Goal: Check status: Check status

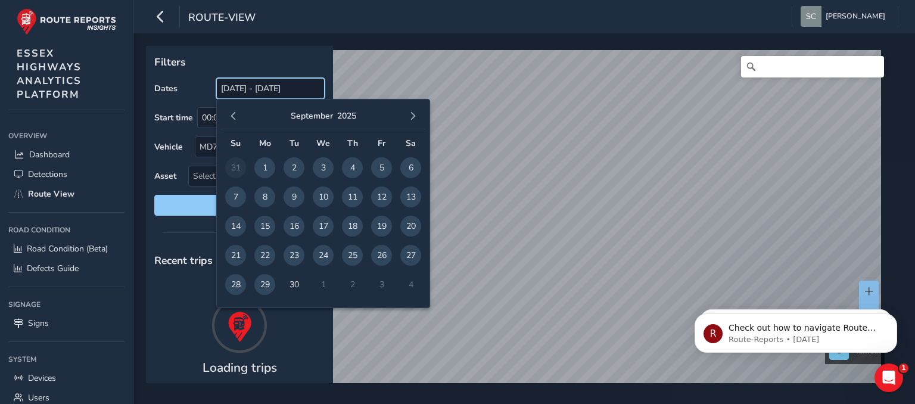
click at [269, 89] on input "[DATE] - [DATE]" at bounding box center [270, 88] width 108 height 21
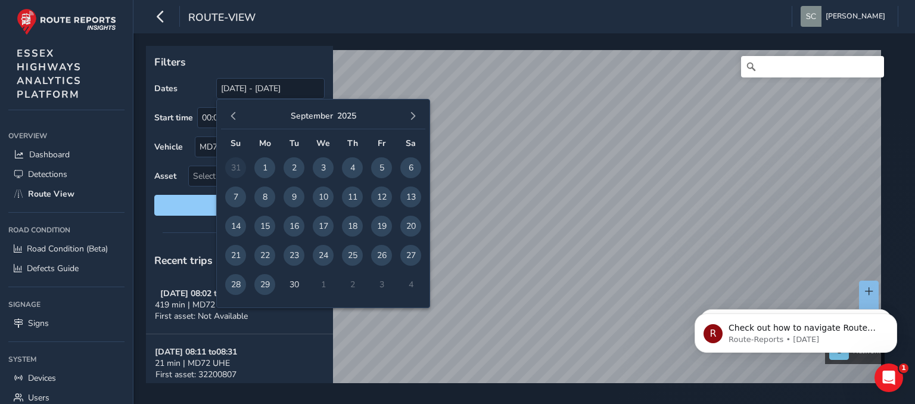
click at [382, 256] on span "26" at bounding box center [381, 255] width 21 height 21
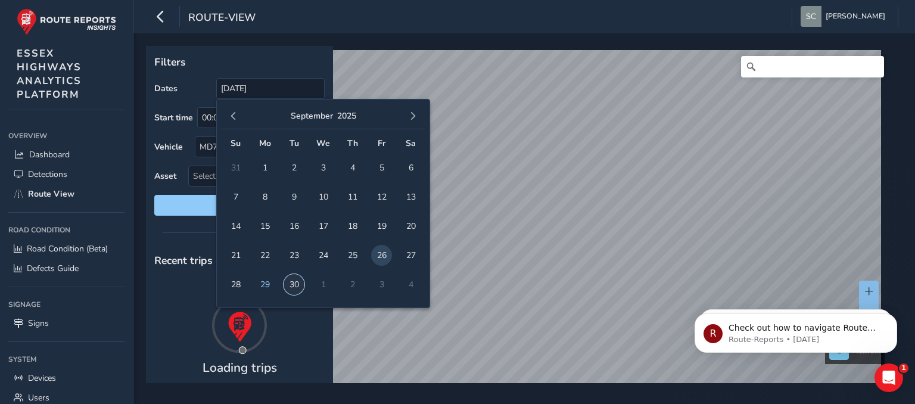
click at [297, 284] on span "30" at bounding box center [294, 284] width 21 height 21
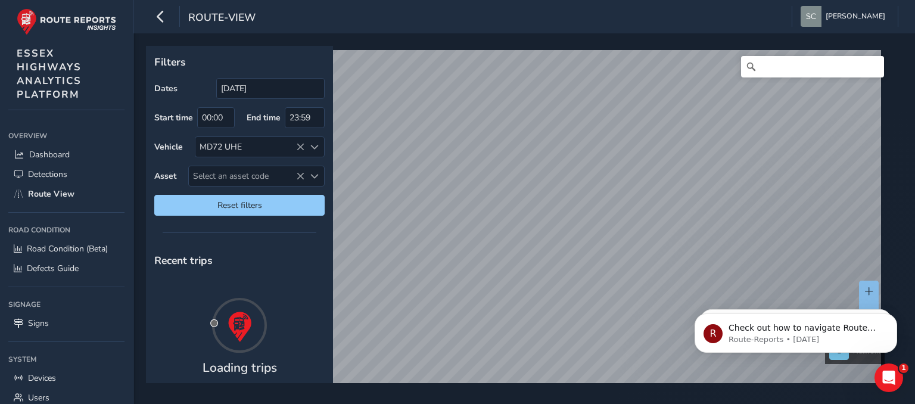
type input "[DATE] - [DATE]"
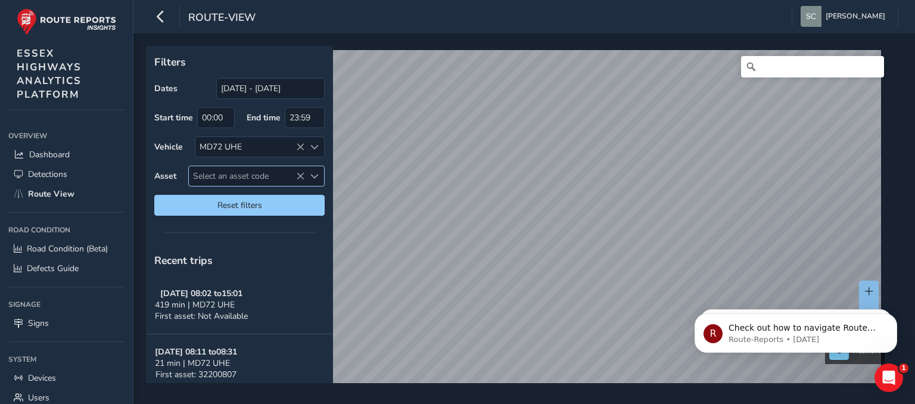
click at [213, 177] on span "Select an asset code" at bounding box center [247, 176] width 116 height 20
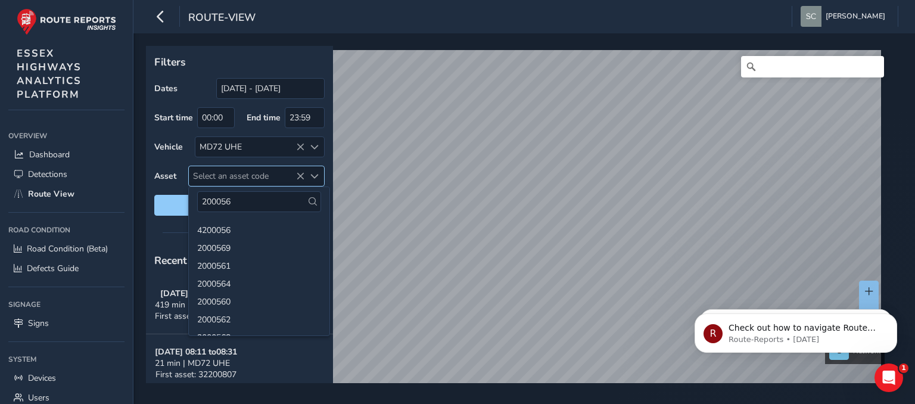
type input "2000562"
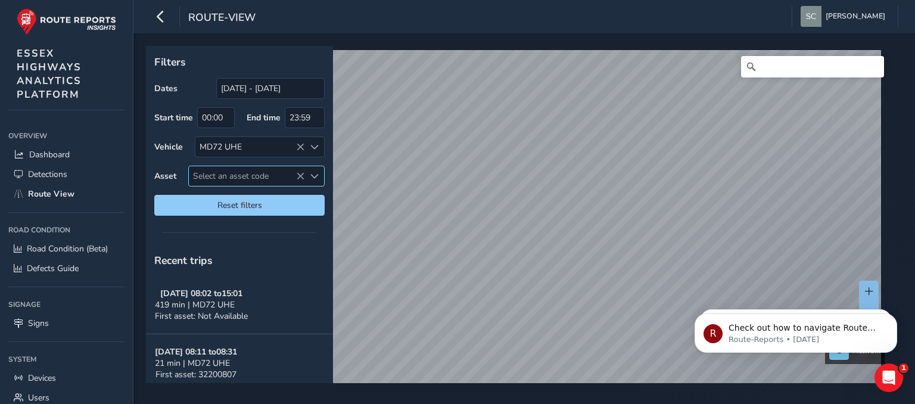
click at [216, 173] on span "Select an asset code" at bounding box center [247, 176] width 116 height 20
drag, startPoint x: 256, startPoint y: 200, endPoint x: 210, endPoint y: 193, distance: 46.3
click at [247, 201] on input "20005622" at bounding box center [259, 201] width 124 height 21
type input "2000562"
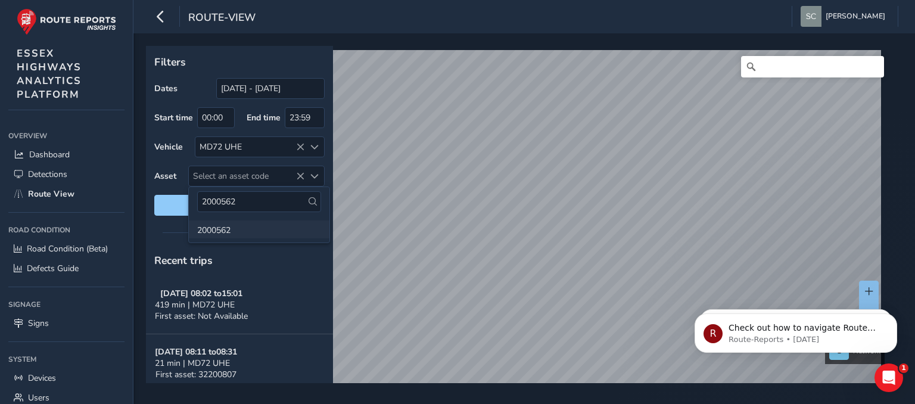
click at [209, 226] on li "2000562" at bounding box center [259, 229] width 141 height 18
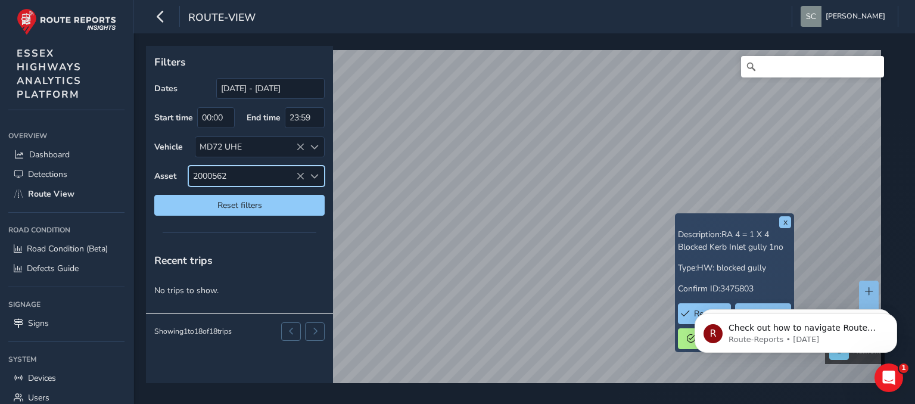
click at [866, 290] on html "R Check out how to navigate Route View here! Route-Reports • [DATE] R Hi [PERSO…" at bounding box center [796, 329] width 238 height 83
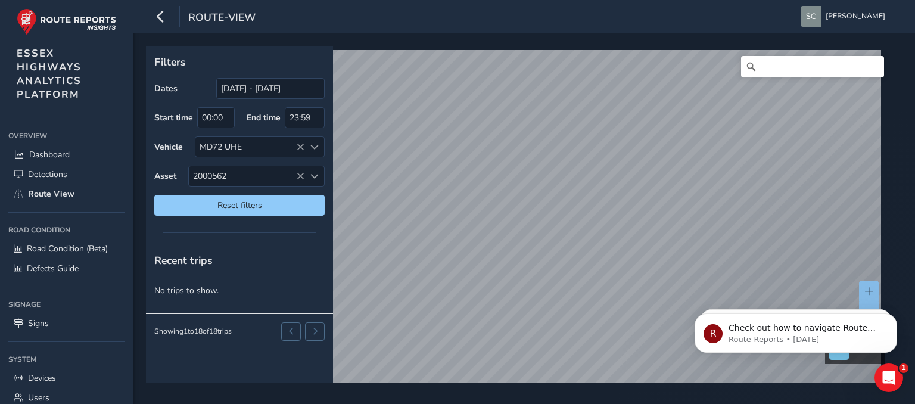
click at [864, 290] on html "R Check out how to navigate Route View here! Route-Reports • [DATE] R Hi [PERSO…" at bounding box center [796, 329] width 238 height 83
click at [861, 290] on html "R Check out how to navigate Route View here! Route-Reports • [DATE] R Hi [PERSO…" at bounding box center [796, 329] width 238 height 83
click at [300, 176] on icon at bounding box center [300, 176] width 8 height 8
click at [157, 175] on div "Asset 2000562 2000562" at bounding box center [239, 176] width 170 height 21
click at [226, 175] on span "2000562" at bounding box center [247, 176] width 116 height 20
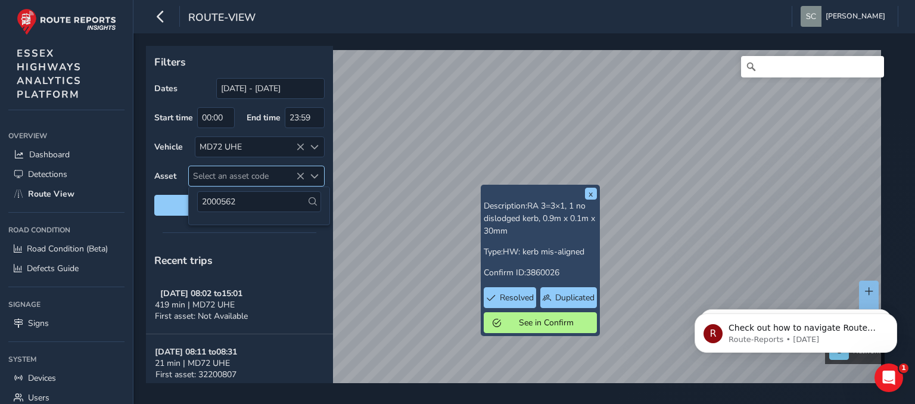
click at [312, 173] on span "Select an asset code" at bounding box center [314, 176] width 8 height 8
click at [212, 176] on span "Select an asset code" at bounding box center [247, 176] width 116 height 20
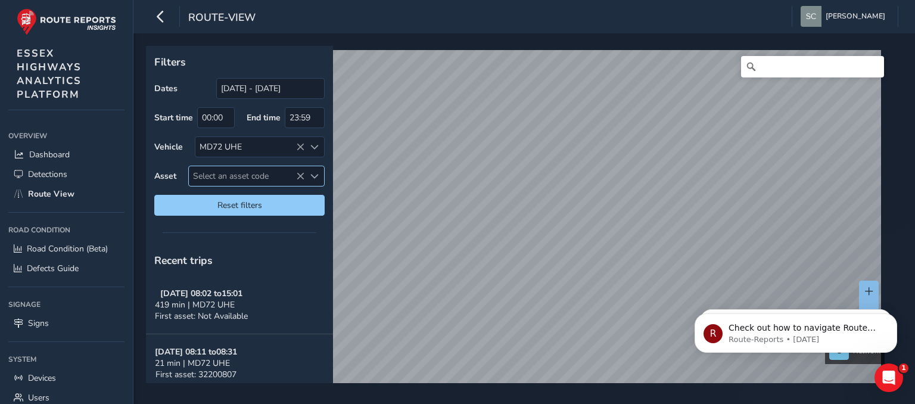
click at [219, 170] on span "Select an asset code" at bounding box center [247, 176] width 116 height 20
click at [315, 172] on span "Select an asset code" at bounding box center [314, 176] width 8 height 8
click at [264, 181] on span "Select an asset code" at bounding box center [247, 176] width 116 height 20
click at [256, 175] on span "Select an asset code" at bounding box center [247, 176] width 116 height 20
click at [229, 175] on span "Select an asset code" at bounding box center [247, 176] width 116 height 20
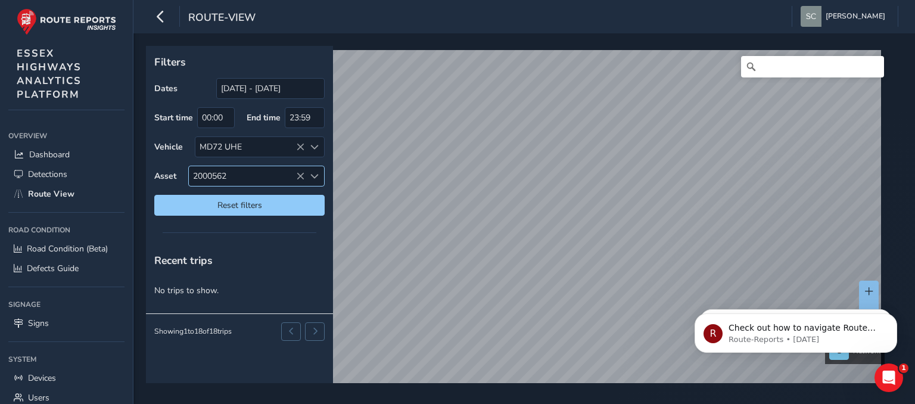
type input "2000562029"
click at [236, 173] on span "2000562" at bounding box center [247, 176] width 116 height 20
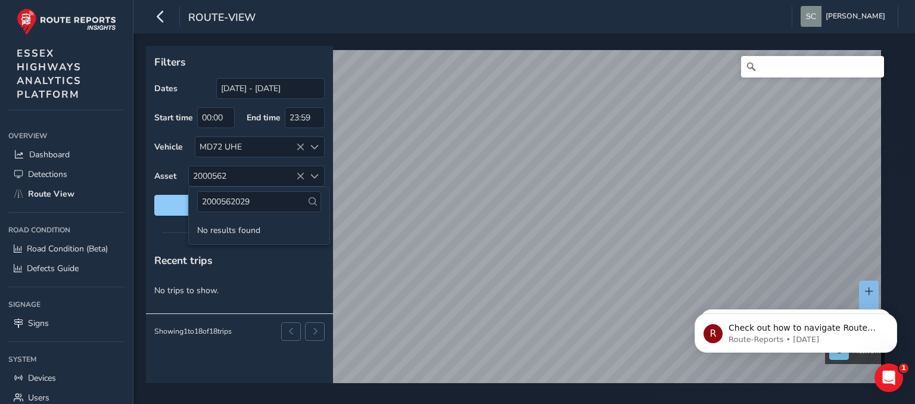
click at [234, 175] on span "2000562" at bounding box center [247, 176] width 116 height 20
click at [187, 200] on body "route-view [PERSON_NAME] Colour Scheme: Dark Dim Light Logout Filters Dates [DA…" at bounding box center [457, 202] width 915 height 404
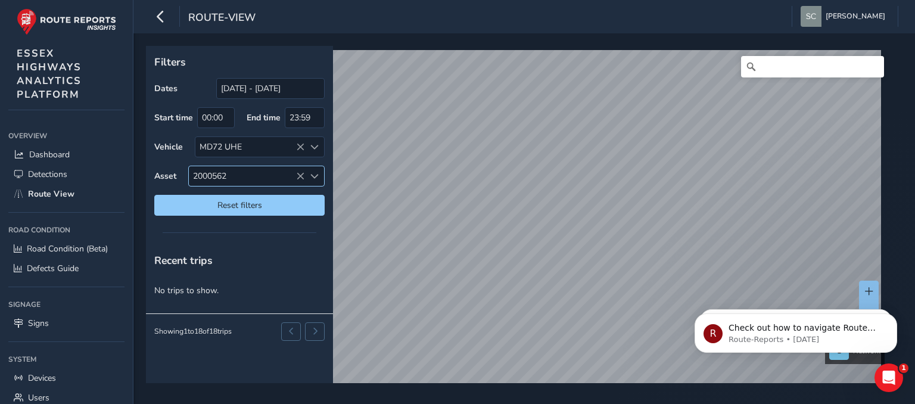
click at [303, 175] on icon at bounding box center [300, 176] width 8 height 8
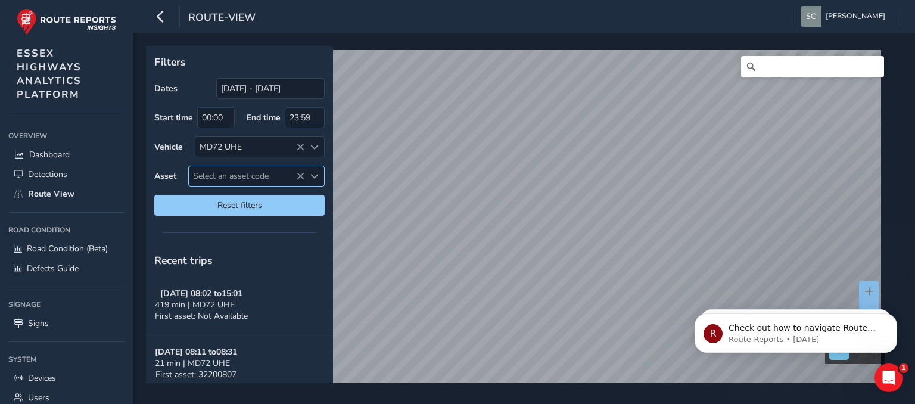
click at [209, 176] on span "Select an asset code" at bounding box center [247, 176] width 116 height 20
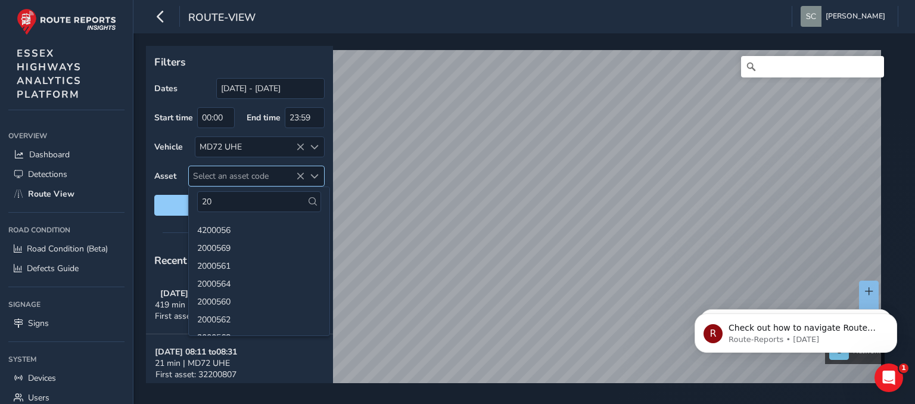
type input "2"
type input "2002029"
click at [210, 231] on li "2002029" at bounding box center [259, 229] width 141 height 18
